Goal: Entertainment & Leisure: Consume media (video, audio)

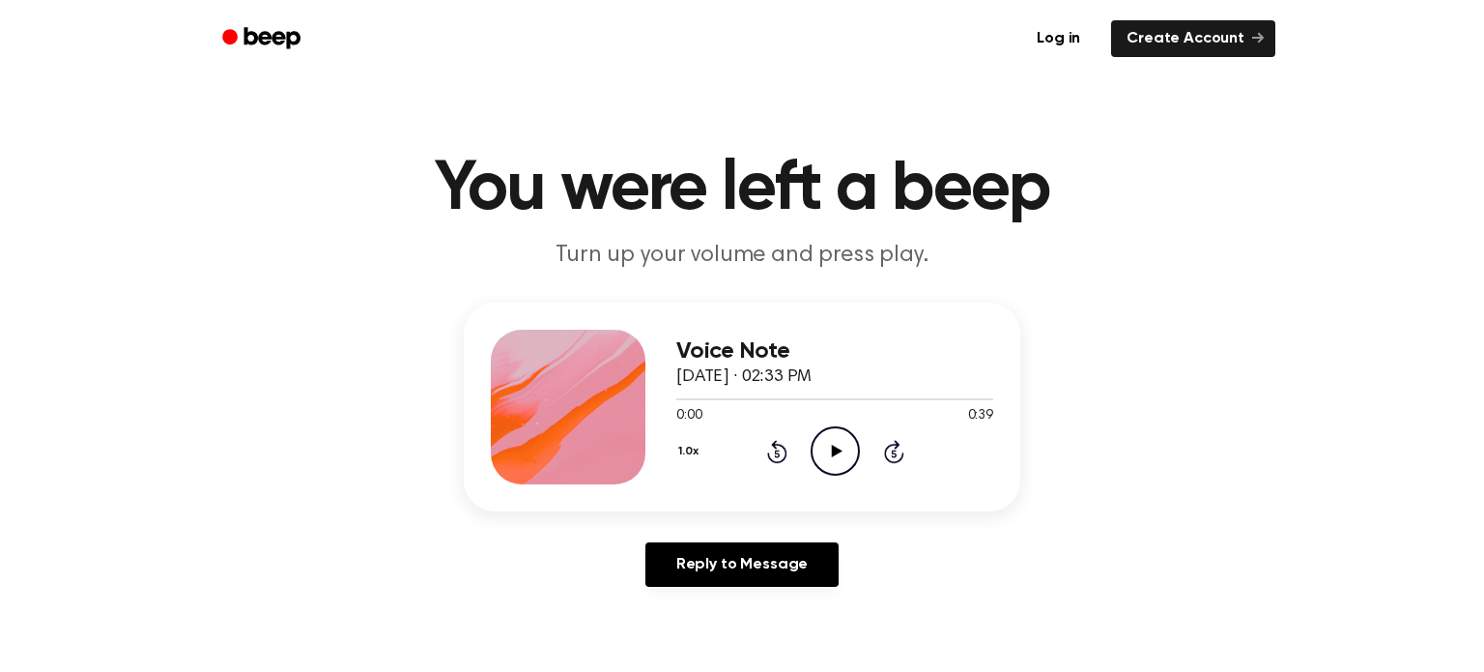
click at [836, 450] on icon at bounding box center [836, 450] width 11 height 13
click at [781, 448] on icon "Rewind 5 seconds" at bounding box center [776, 451] width 21 height 25
click at [785, 454] on icon at bounding box center [777, 451] width 20 height 23
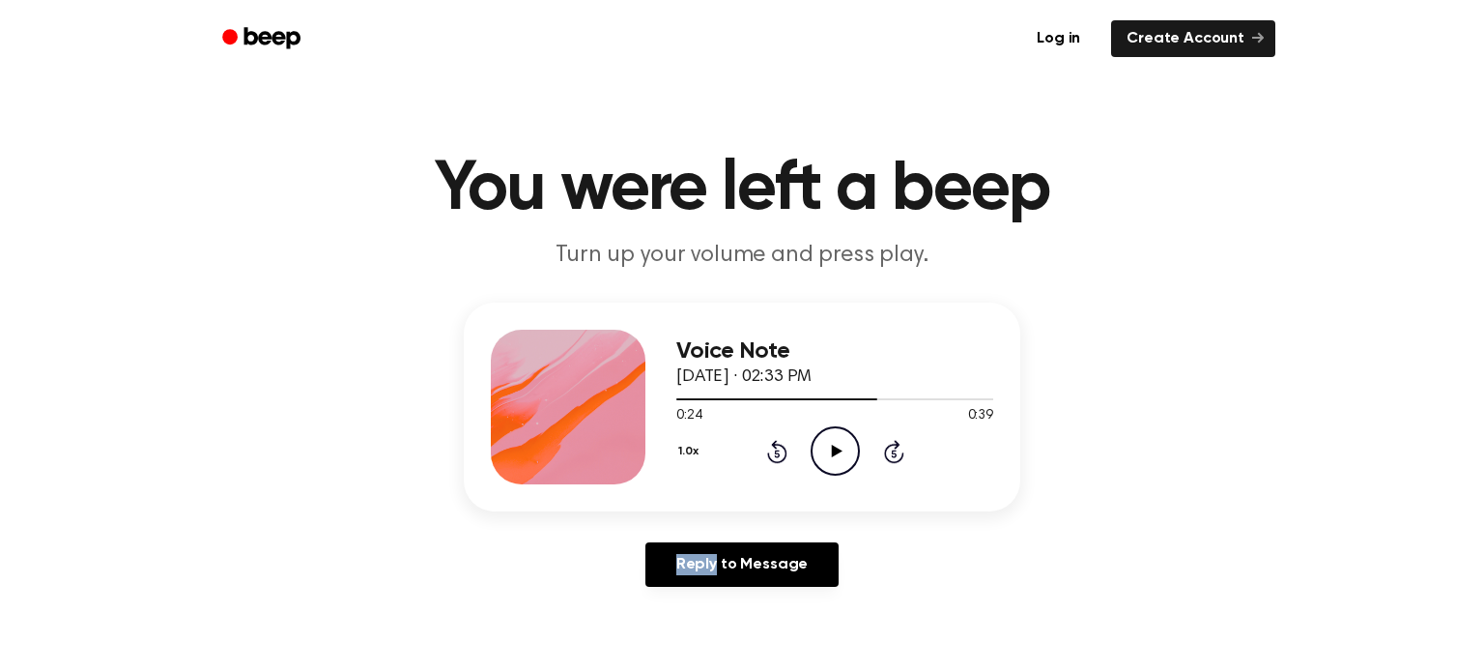
click at [785, 454] on icon at bounding box center [777, 451] width 20 height 23
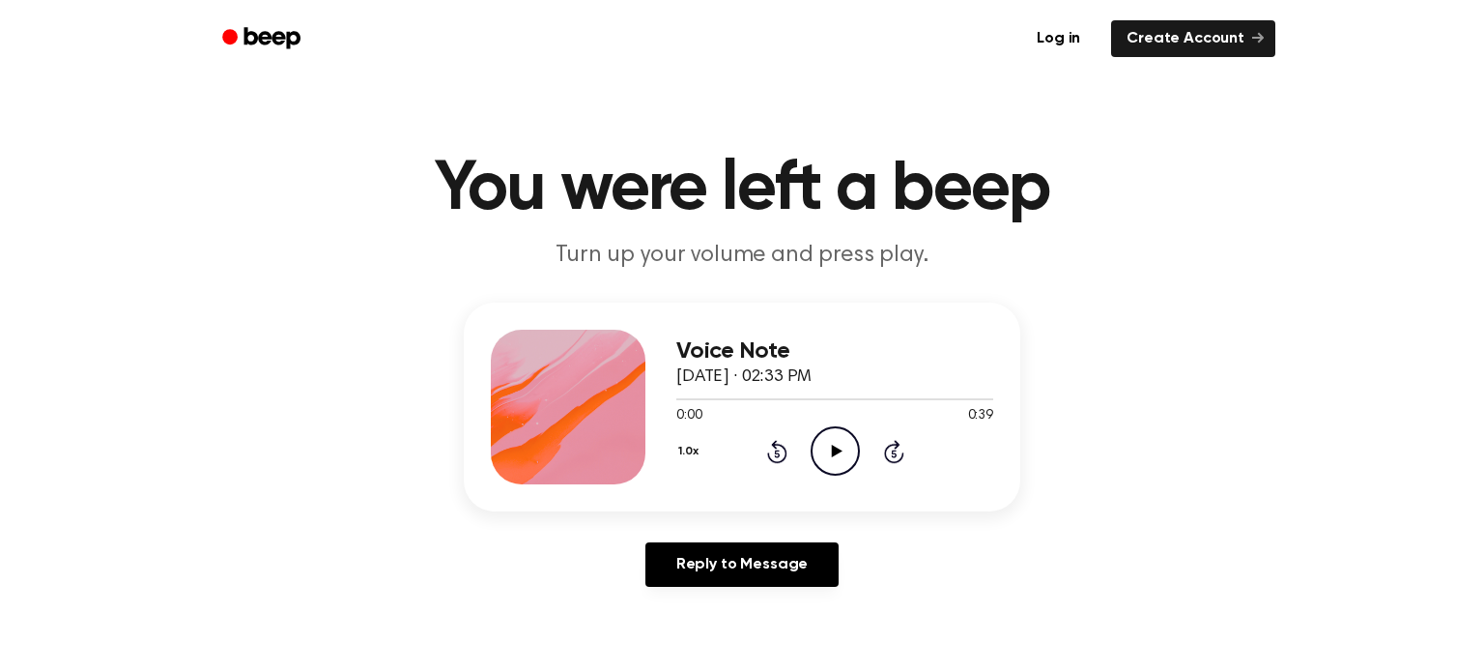
click at [836, 455] on icon "Play Audio" at bounding box center [835, 450] width 49 height 49
click at [776, 453] on icon at bounding box center [776, 453] width 5 height 8
